Goal: Information Seeking & Learning: Learn about a topic

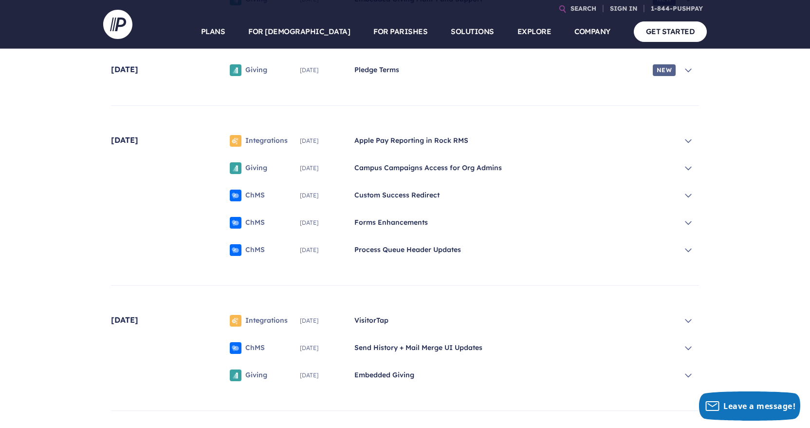
scroll to position [471, 0]
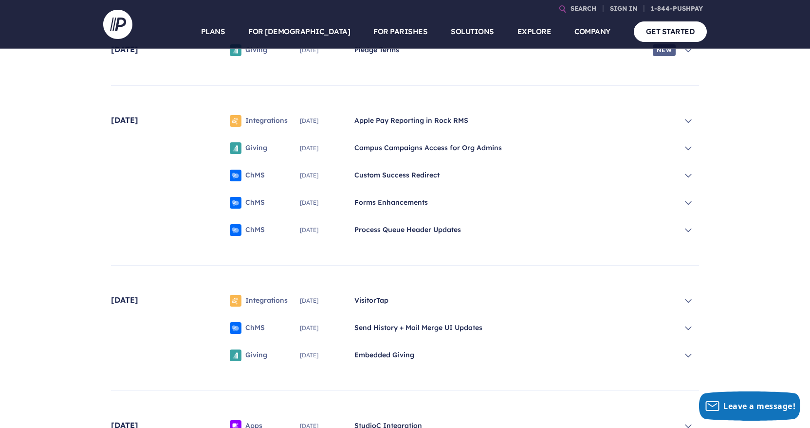
click at [368, 301] on span "VisitorTap" at bounding box center [515, 301] width 321 height 10
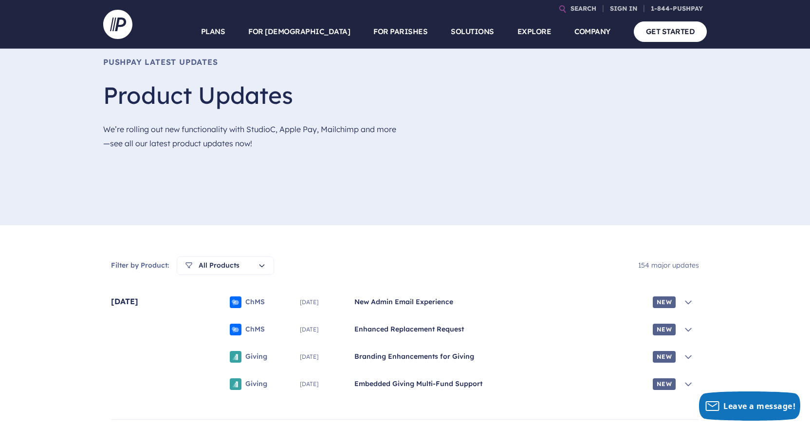
scroll to position [0, 0]
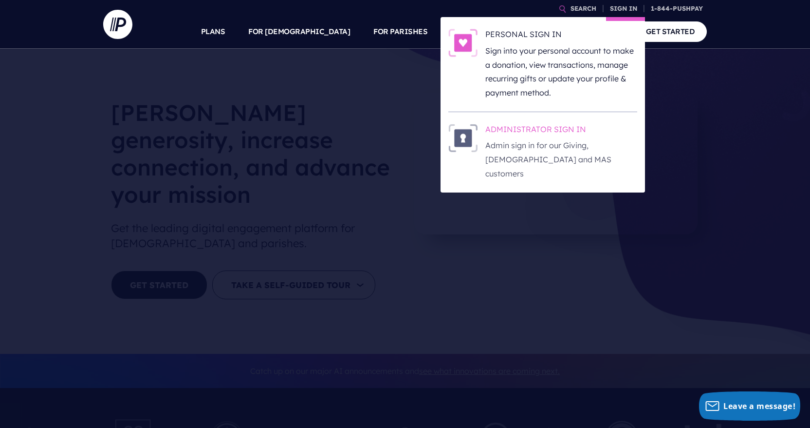
click at [571, 132] on h6 "ADMINISTRATOR SIGN IN" at bounding box center [562, 131] width 152 height 15
